Goal: Use online tool/utility: Utilize a website feature to perform a specific function

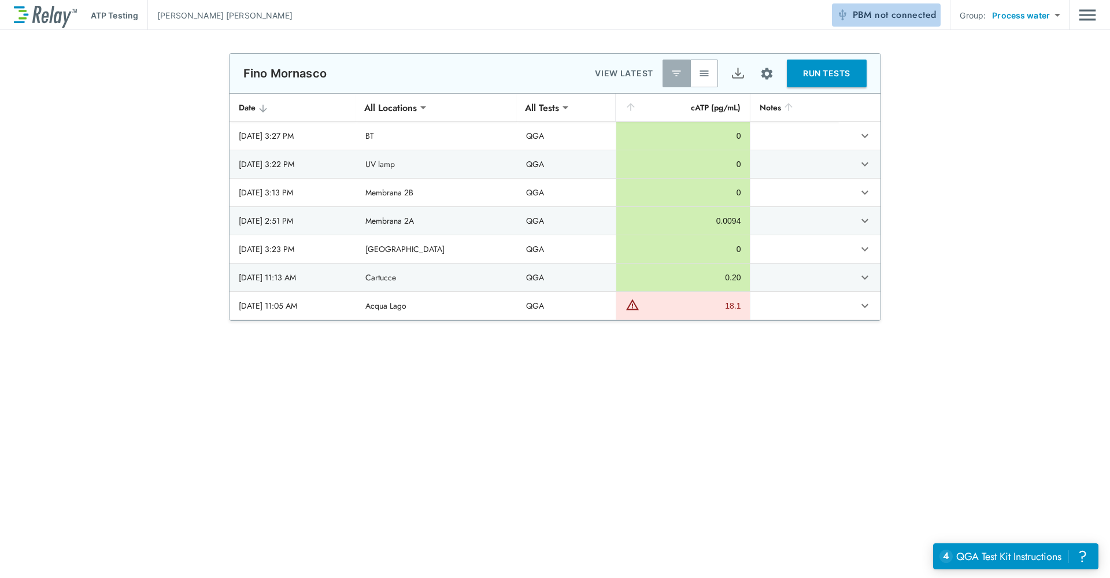
click at [887, 14] on span "not connected" at bounding box center [905, 14] width 61 height 13
click at [887, 270] on div "**********" at bounding box center [555, 187] width 1110 height 268
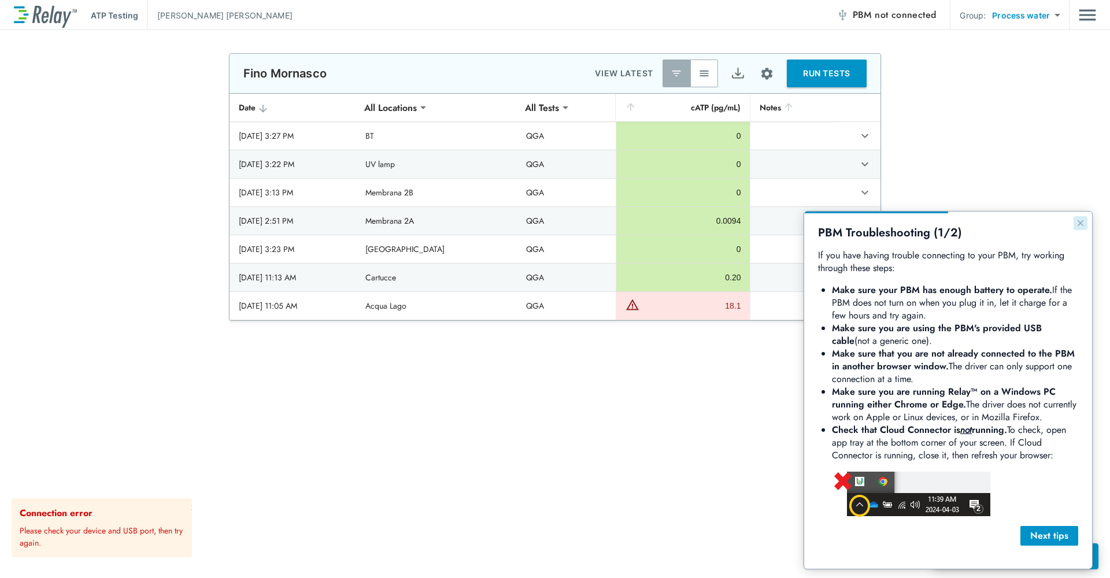
click at [887, 221] on icon "Close guide" at bounding box center [1080, 223] width 9 height 9
